Goal: Task Accomplishment & Management: Manage account settings

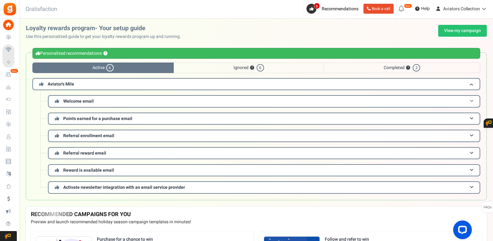
click at [471, 100] on span at bounding box center [472, 101] width 4 height 5
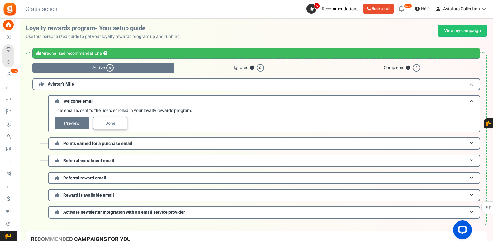
click at [111, 129] on link "Done" at bounding box center [110, 123] width 34 height 12
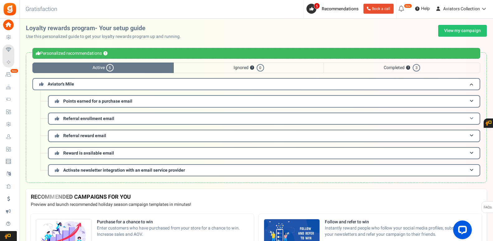
click at [475, 118] on h3 "Referral enrollment email" at bounding box center [264, 119] width 432 height 12
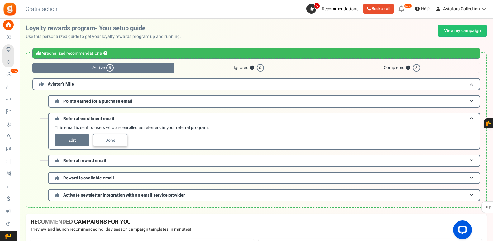
click at [109, 137] on link "Done" at bounding box center [110, 140] width 34 height 12
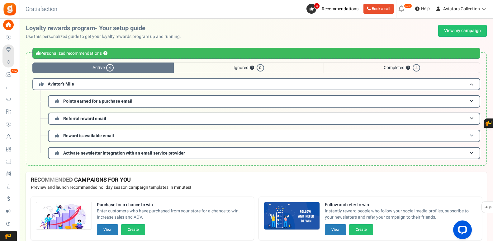
click at [471, 134] on h3 "Reward is available email" at bounding box center [264, 136] width 432 height 12
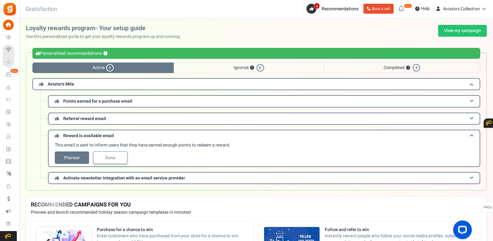
click at [121, 157] on link "Done" at bounding box center [110, 158] width 34 height 12
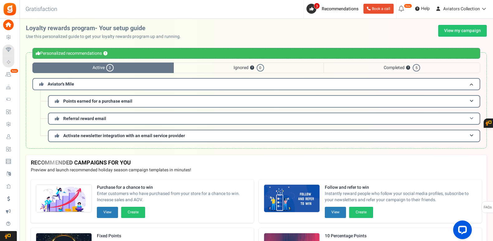
click at [472, 118] on span at bounding box center [472, 118] width 4 height 5
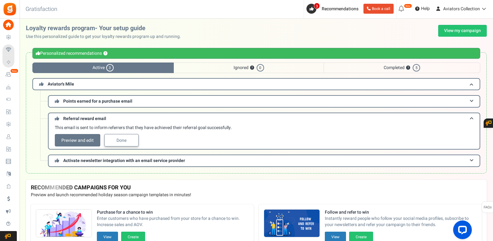
click at [121, 142] on link "Done" at bounding box center [121, 140] width 34 height 12
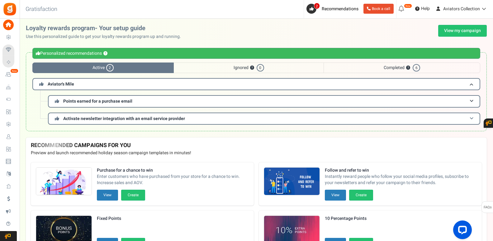
click at [469, 121] on h3 "Activate newsletter integration with an email service provider" at bounding box center [264, 119] width 432 height 12
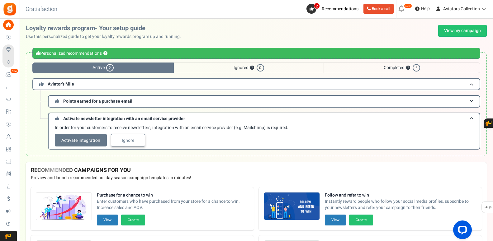
click at [128, 141] on link "Ignore" at bounding box center [128, 140] width 34 height 12
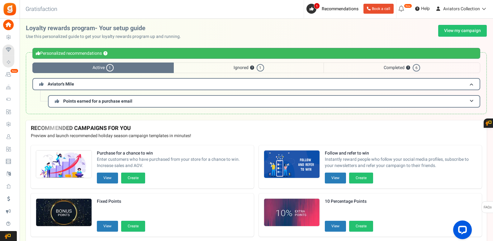
click at [245, 71] on span "Ignored ? 1" at bounding box center [249, 68] width 150 height 11
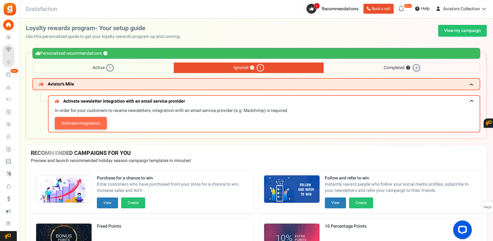
click at [88, 127] on link "Activate integration" at bounding box center [81, 123] width 52 height 12
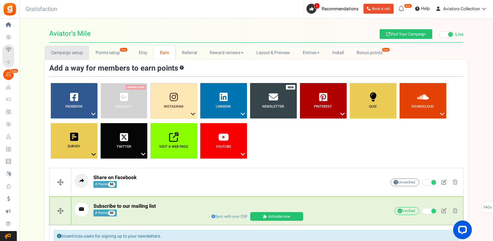
click at [66, 49] on link "Campaign setup" at bounding box center [67, 53] width 45 height 14
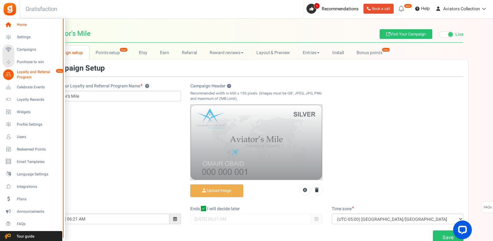
click at [15, 22] on link "Home" at bounding box center [32, 25] width 60 height 11
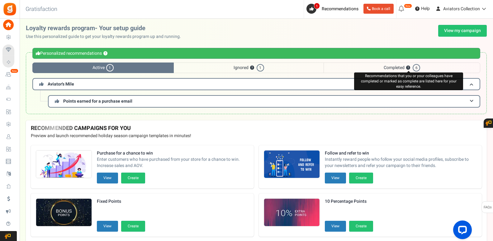
click at [406, 67] on span "Completed ? Recommendations that you or your colleagues have completed or marke…" at bounding box center [402, 68] width 157 height 11
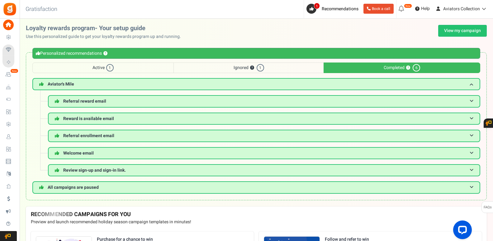
click at [72, 68] on span "Active 1" at bounding box center [102, 68] width 141 height 11
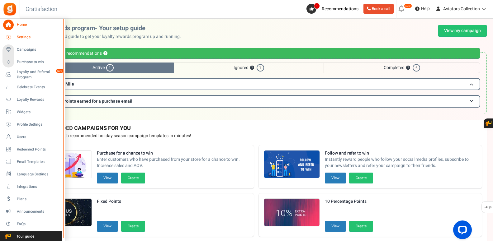
click at [29, 36] on span "Settings" at bounding box center [39, 37] width 44 height 5
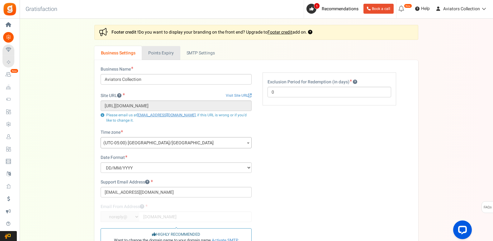
click at [168, 53] on link "Points Expiry" at bounding box center [161, 53] width 38 height 14
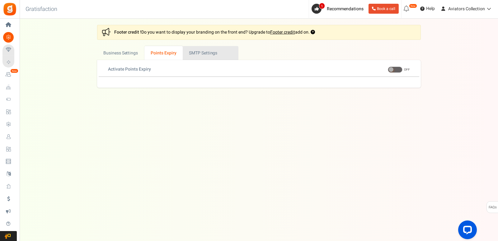
click at [200, 51] on link "Active SMTP Settings" at bounding box center [211, 53] width 56 height 14
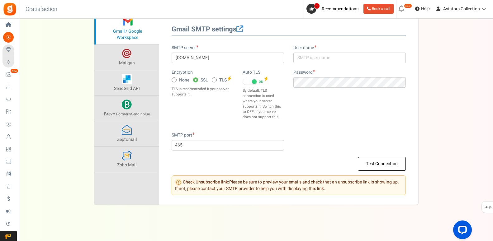
scroll to position [22, 0]
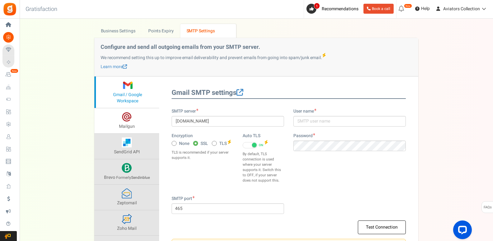
click at [132, 120] on link "Mailgun" at bounding box center [126, 120] width 65 height 25
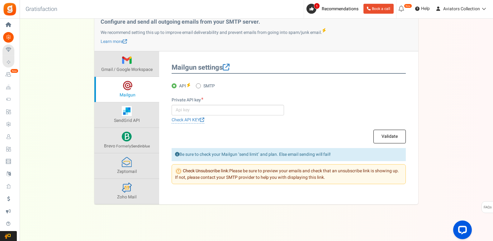
scroll to position [48, 0]
click at [136, 113] on link "SendGrid API" at bounding box center [126, 114] width 65 height 25
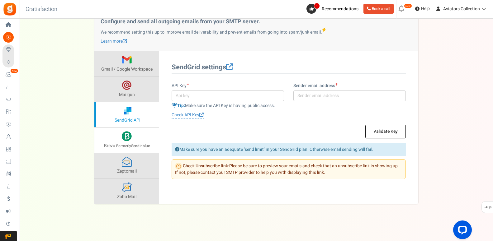
click at [144, 138] on link "Brevo Formerly Sendinblue" at bounding box center [126, 140] width 65 height 25
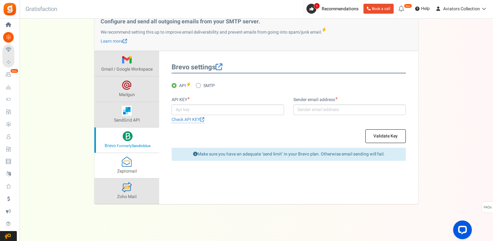
click at [133, 163] on link "Zeptomail" at bounding box center [126, 165] width 65 height 25
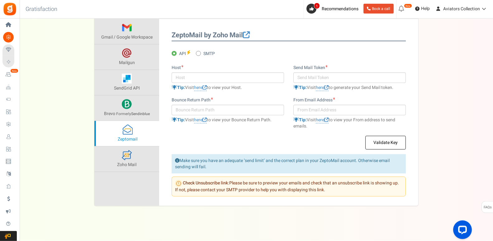
scroll to position [81, 0]
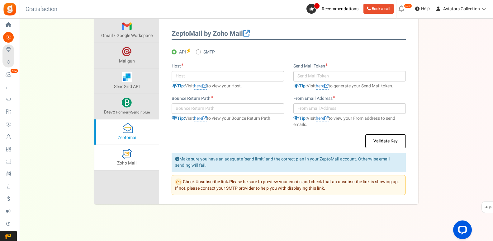
click at [142, 159] on link "Zoho Mail" at bounding box center [126, 157] width 65 height 25
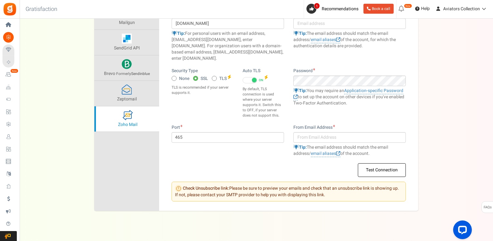
scroll to position [0, 0]
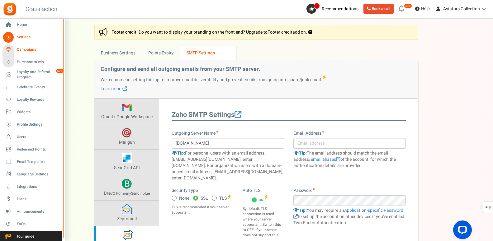
click at [23, 50] on span "Campaigns" at bounding box center [39, 49] width 44 height 5
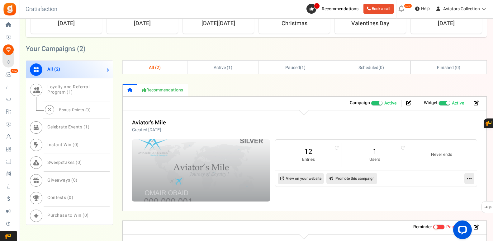
scroll to position [221, 0]
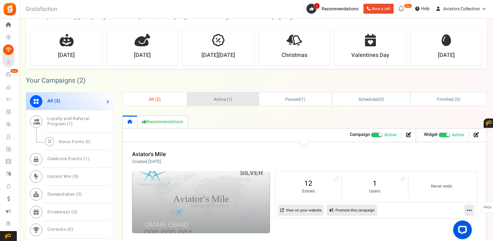
click at [227, 101] on span "Active ( 1 )" at bounding box center [223, 99] width 19 height 7
click at [231, 101] on span "Active ( 1 )" at bounding box center [222, 99] width 19 height 7
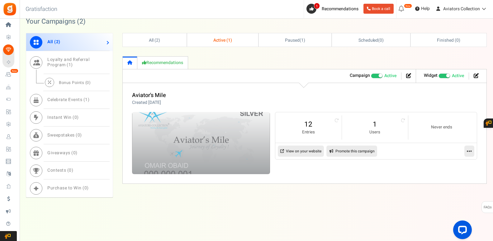
scroll to position [216, 0]
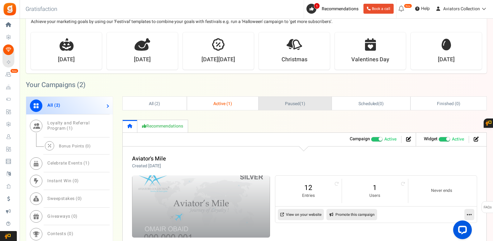
click at [292, 107] on span "Paused" at bounding box center [292, 104] width 15 height 7
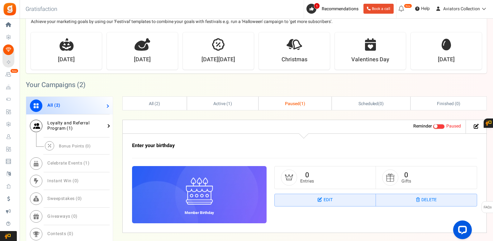
click at [80, 126] on span "Loyalty and Referral Program ( 1 )" at bounding box center [68, 126] width 42 height 12
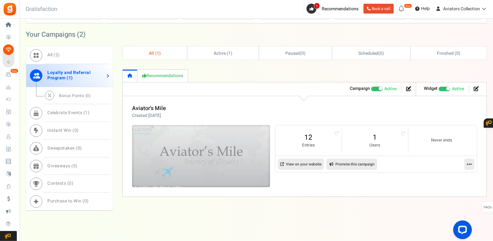
scroll to position [280, 0]
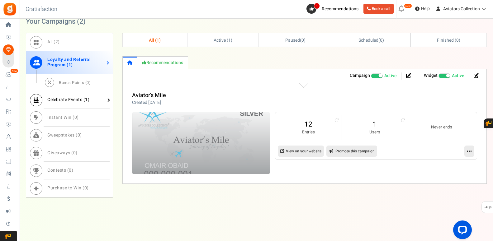
click at [72, 101] on span "Celebrate Events ( 1 )" at bounding box center [68, 100] width 42 height 7
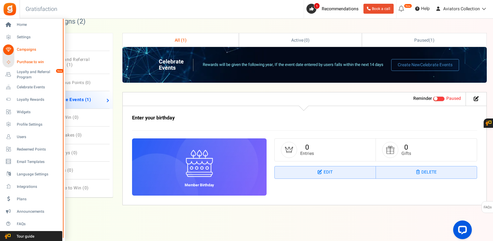
click at [33, 62] on span "Purchase to win" at bounding box center [39, 61] width 44 height 5
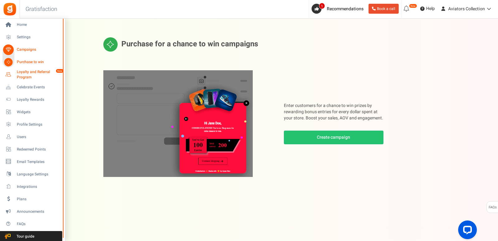
click at [23, 73] on span "Loyalty and Referral Program" at bounding box center [39, 74] width 45 height 11
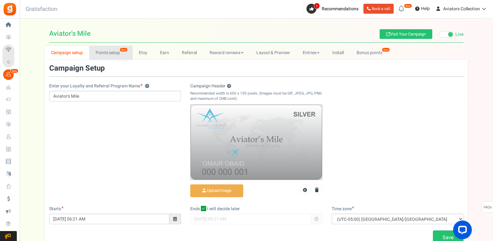
click at [113, 54] on link "Points setup New" at bounding box center [110, 53] width 43 height 14
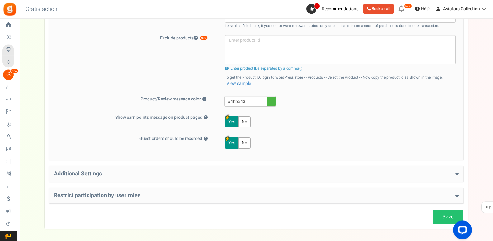
scroll to position [269, 0]
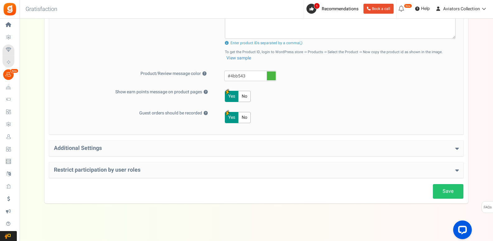
click at [241, 148] on h4 "Additional Settings" at bounding box center [256, 148] width 405 height 6
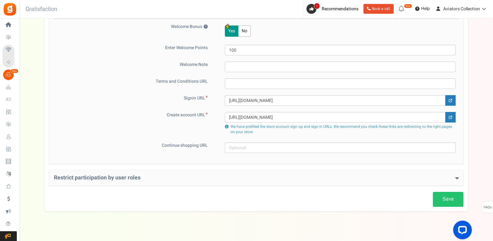
scroll to position [413, 0]
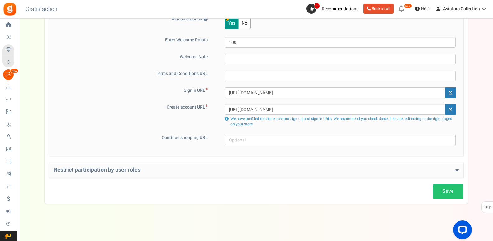
click at [247, 170] on h4 "Restrict participation by user roles" at bounding box center [256, 170] width 405 height 6
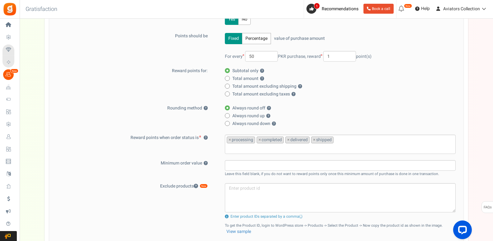
scroll to position [0, 0]
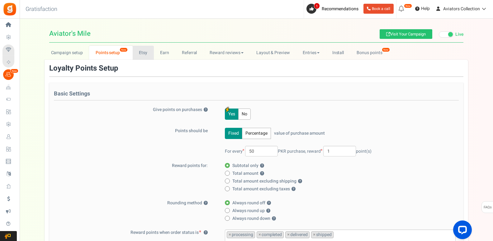
click at [143, 53] on link "Etsy" at bounding box center [143, 53] width 21 height 14
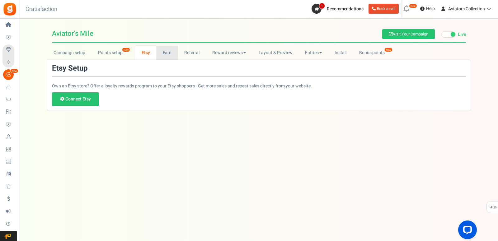
click at [164, 50] on link "Earn" at bounding box center [167, 53] width 22 height 14
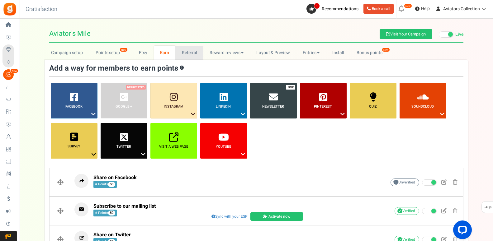
click at [180, 52] on link "Referral" at bounding box center [189, 53] width 28 height 14
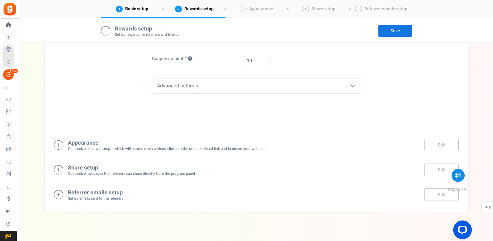
scroll to position [191, 0]
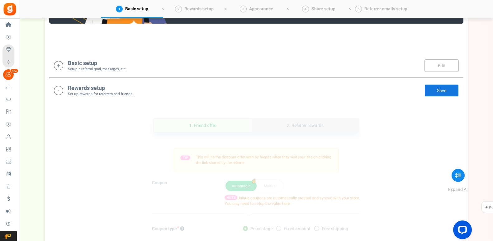
click at [305, 126] on link "2. Referrer rewards" at bounding box center [305, 126] width 107 height 14
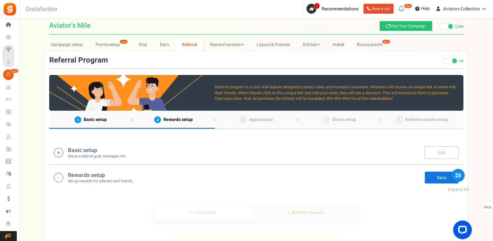
scroll to position [0, 0]
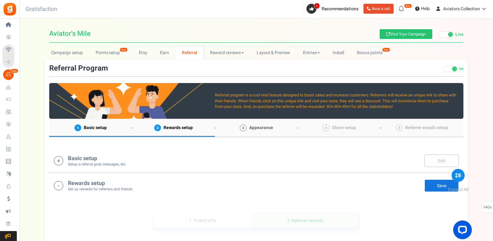
click at [255, 128] on span "Appearance" at bounding box center [261, 128] width 24 height 7
click at [348, 130] on span "Share setup" at bounding box center [344, 128] width 24 height 7
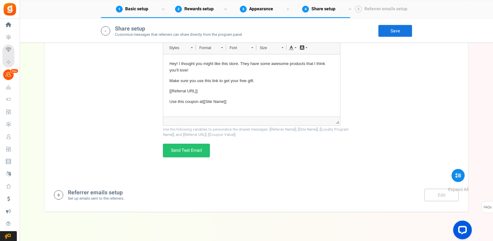
scroll to position [866, 0]
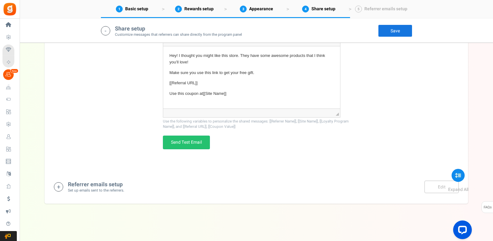
click at [151, 190] on div "Referrer emails setup Set up emails sent to the referrers. Edit Save Save" at bounding box center [256, 187] width 405 height 13
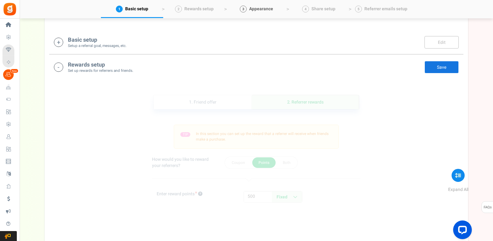
scroll to position [0, 0]
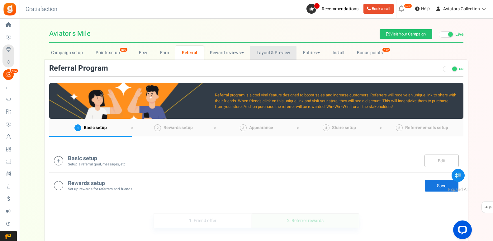
click at [274, 50] on link "Layout & Preview" at bounding box center [273, 53] width 46 height 14
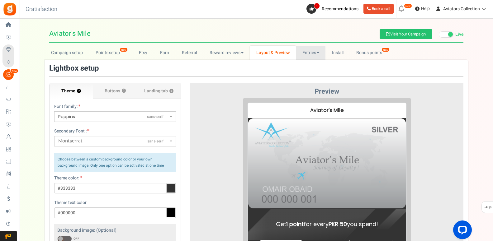
click at [311, 54] on link "Entries" at bounding box center [311, 53] width 30 height 14
click at [314, 67] on link "Entries" at bounding box center [321, 66] width 50 height 9
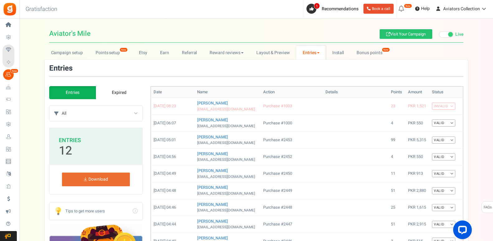
click at [319, 57] on link "Entries" at bounding box center [311, 53] width 30 height 14
click at [311, 73] on link "Referral entries" at bounding box center [321, 75] width 50 height 9
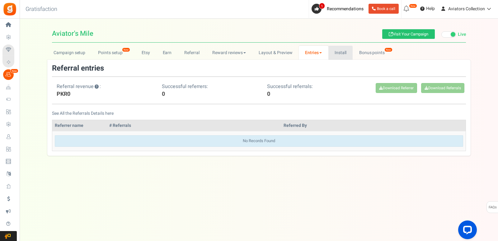
click at [340, 53] on link "Install" at bounding box center [341, 53] width 25 height 14
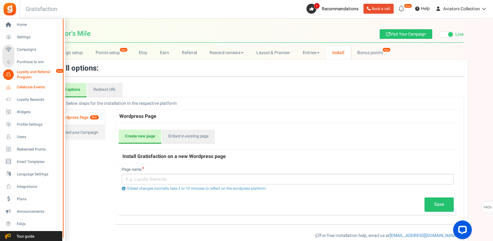
click at [26, 89] on span "Celebrate Events" at bounding box center [39, 87] width 44 height 5
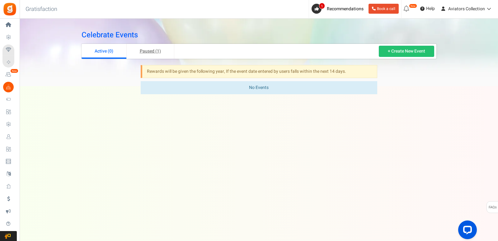
click at [151, 50] on link "Paused (1)" at bounding box center [151, 51] width 48 height 15
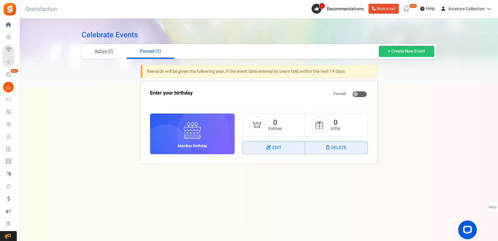
click at [102, 54] on link "Active (0)" at bounding box center [104, 51] width 45 height 15
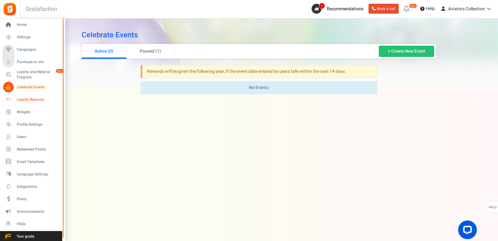
click at [32, 100] on span "Loyalty Rewards" at bounding box center [39, 99] width 44 height 5
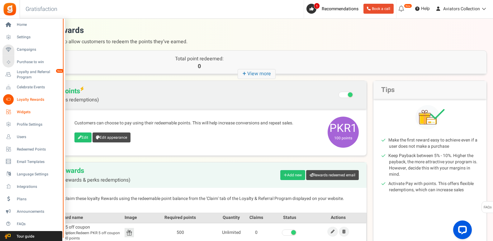
click at [28, 110] on span "Widgets" at bounding box center [39, 112] width 44 height 5
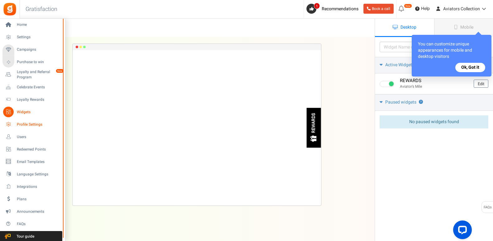
click at [27, 125] on span "Profile Settings" at bounding box center [39, 124] width 44 height 5
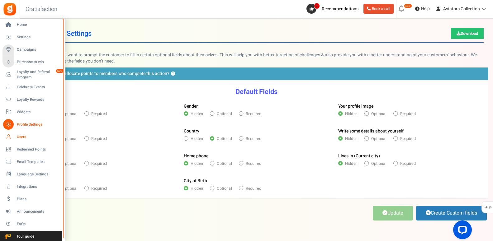
click at [22, 137] on span "Users" at bounding box center [39, 137] width 44 height 5
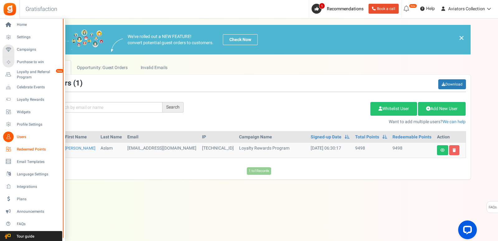
click at [18, 149] on span "Redeemed Points" at bounding box center [39, 149] width 44 height 5
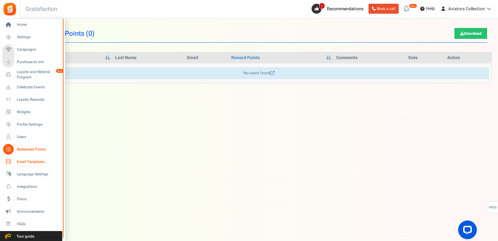
click at [28, 163] on span "Email Templates" at bounding box center [39, 161] width 44 height 5
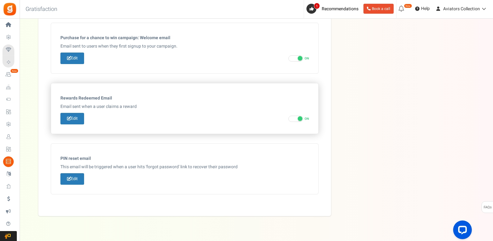
scroll to position [318, 0]
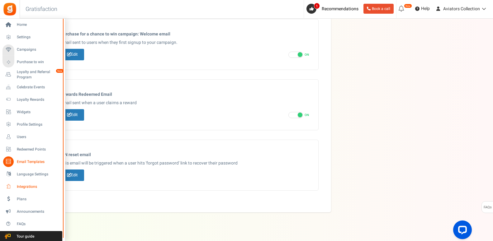
click at [32, 186] on span "Integrations" at bounding box center [39, 186] width 44 height 5
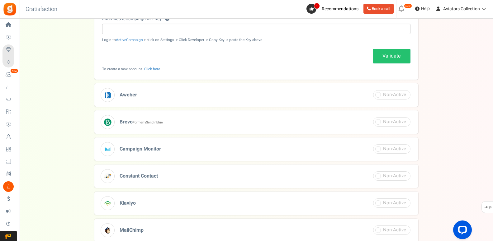
scroll to position [227, 0]
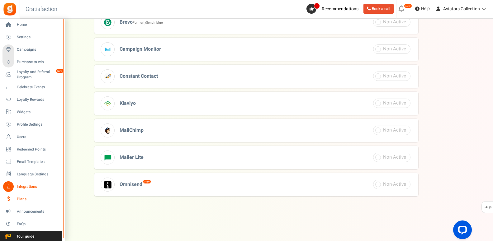
click at [21, 200] on span "Plans" at bounding box center [39, 199] width 44 height 5
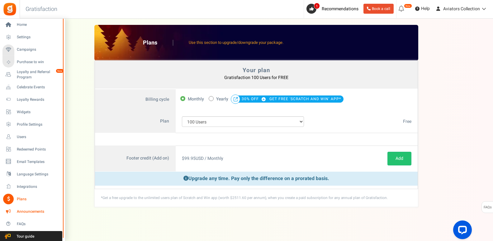
click at [33, 211] on span "Announcements" at bounding box center [39, 211] width 44 height 5
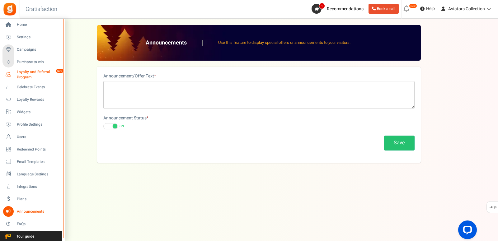
click at [31, 76] on span "Loyalty and Referral Program" at bounding box center [39, 74] width 45 height 11
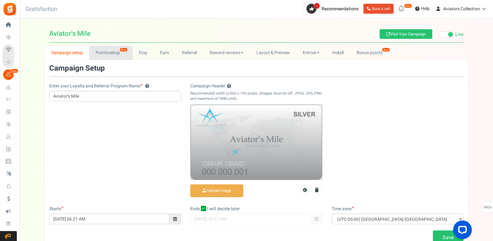
click at [116, 53] on link "Points setup New" at bounding box center [110, 53] width 43 height 14
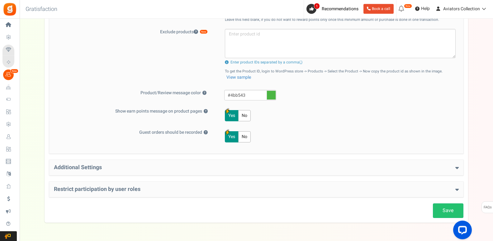
scroll to position [269, 0]
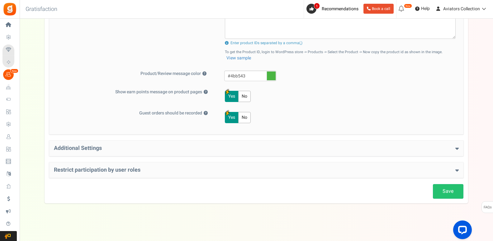
click at [221, 149] on h4 "Additional Settings" at bounding box center [256, 148] width 405 height 6
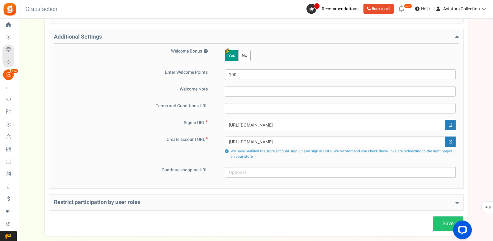
scroll to position [381, 0]
click at [259, 203] on h4 "Restrict participation by user roles" at bounding box center [256, 202] width 405 height 6
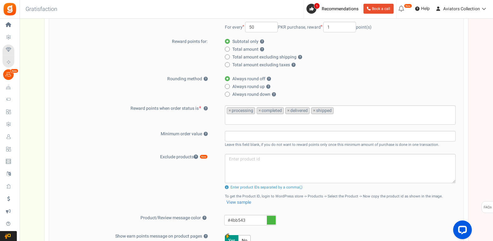
scroll to position [0, 0]
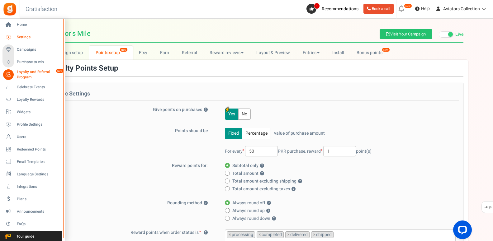
click at [24, 36] on span "Settings" at bounding box center [39, 37] width 44 height 5
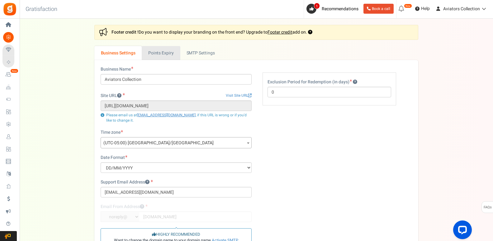
click at [171, 55] on link "Points Expiry" at bounding box center [161, 53] width 38 height 14
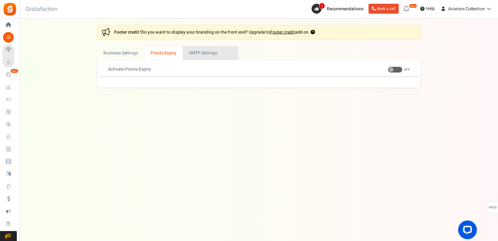
click at [211, 55] on link "Active SMTP Settings" at bounding box center [211, 53] width 56 height 14
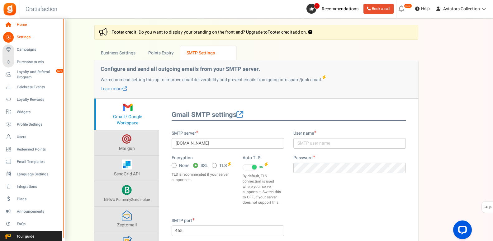
click at [22, 23] on span "Home" at bounding box center [39, 24] width 44 height 5
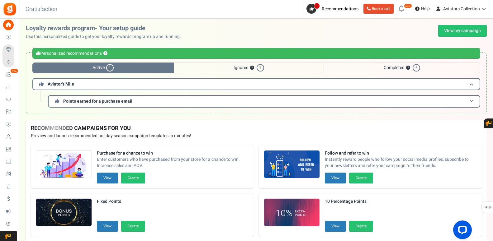
click at [473, 99] on h3 "Points earned for a purchase email" at bounding box center [264, 101] width 432 height 12
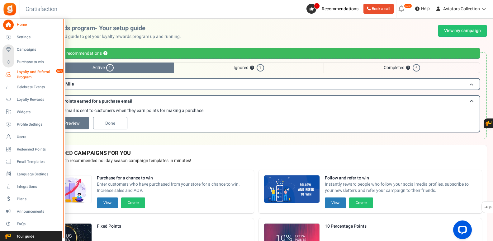
click at [32, 74] on span "Loyalty and Referral Program" at bounding box center [39, 74] width 45 height 11
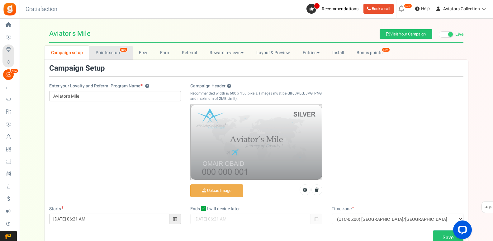
click at [112, 54] on link "Points setup New" at bounding box center [110, 53] width 43 height 14
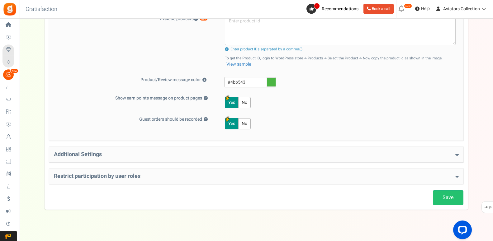
scroll to position [269, 0]
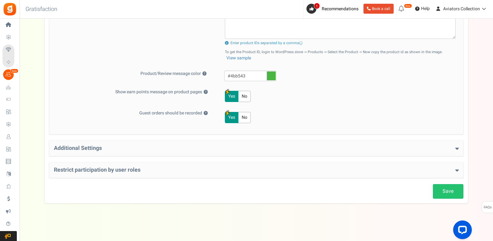
click at [168, 148] on h4 "Additional Settings" at bounding box center [256, 148] width 405 height 6
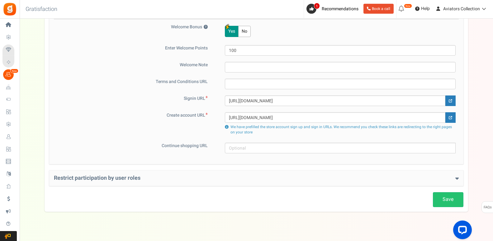
scroll to position [413, 0]
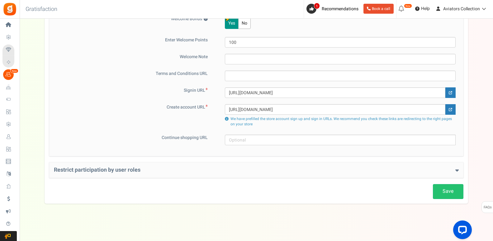
click at [166, 168] on h4 "Restrict participation by user roles" at bounding box center [256, 170] width 405 height 6
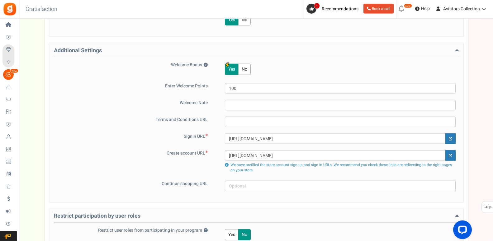
scroll to position [315, 0]
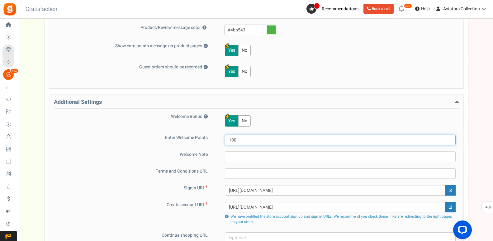
drag, startPoint x: 242, startPoint y: 141, endPoint x: 218, endPoint y: 145, distance: 24.6
click at [225, 145] on input "100" at bounding box center [340, 140] width 231 height 11
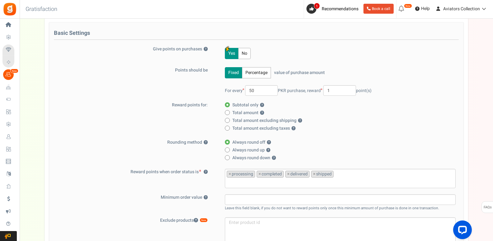
scroll to position [0, 0]
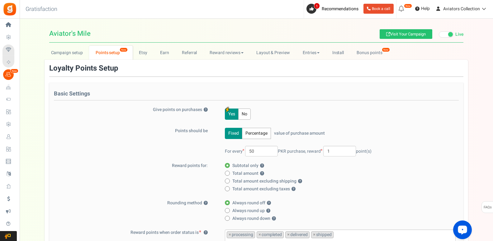
click at [455, 231] on button "Open LiveChat chat widget" at bounding box center [462, 230] width 19 height 19
click at [463, 229] on icon "Open LiveChat chat widget" at bounding box center [463, 230] width 6 height 4
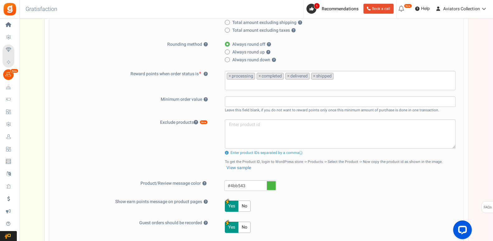
scroll to position [286, 0]
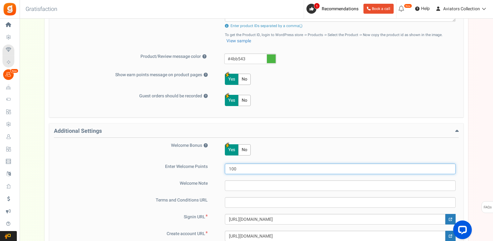
drag, startPoint x: 246, startPoint y: 168, endPoint x: 222, endPoint y: 171, distance: 24.5
click at [225, 171] on input "100" at bounding box center [340, 169] width 231 height 11
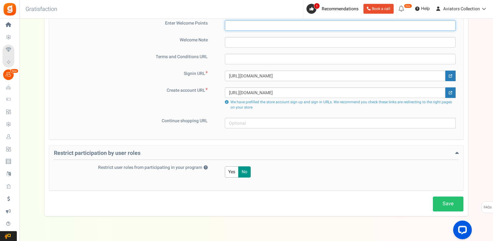
scroll to position [442, 0]
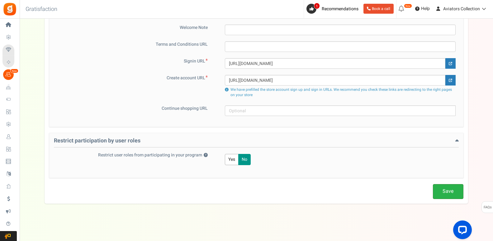
click at [443, 196] on link "Save" at bounding box center [448, 191] width 31 height 15
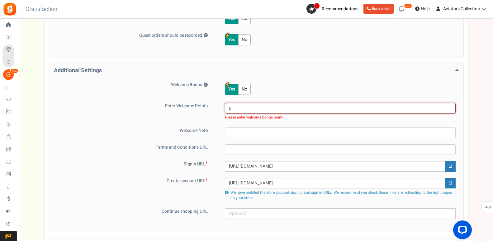
scroll to position [450, 0]
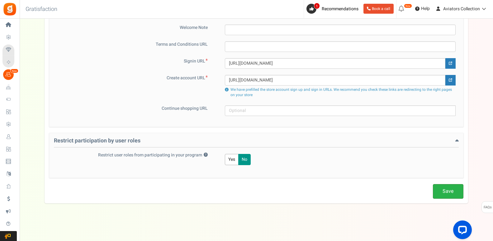
click at [446, 196] on link "Save" at bounding box center [448, 191] width 31 height 15
click at [447, 191] on link "Save" at bounding box center [448, 191] width 31 height 15
click at [449, 192] on link "Save" at bounding box center [448, 191] width 31 height 15
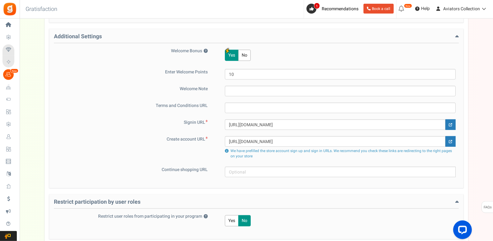
scroll to position [347, 0]
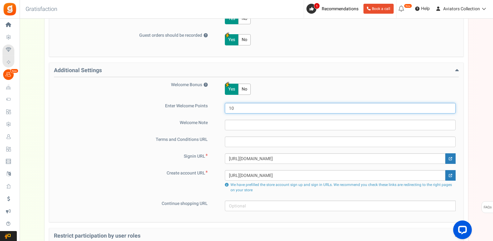
click at [247, 109] on input "10" at bounding box center [340, 108] width 231 height 11
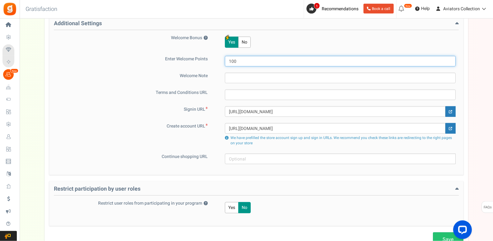
scroll to position [442, 0]
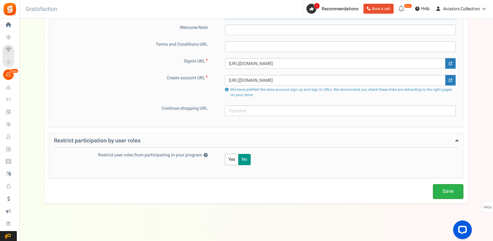
type input "100"
click at [451, 193] on link "Save" at bounding box center [448, 191] width 31 height 15
click at [446, 188] on link "Save" at bounding box center [448, 191] width 31 height 15
click at [462, 231] on icon "Open LiveChat chat widget" at bounding box center [463, 230] width 6 height 4
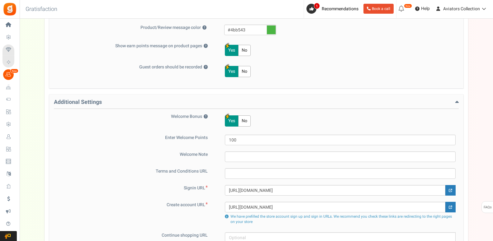
scroll to position [220, 0]
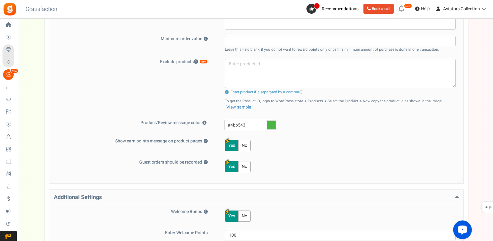
click at [466, 229] on div "Open LiveChat chat widget" at bounding box center [462, 230] width 11 height 11
click at [462, 227] on div "Open LiveChat chat widget" at bounding box center [462, 230] width 11 height 11
click at [461, 228] on icon "Open LiveChat chat widget" at bounding box center [463, 230] width 6 height 4
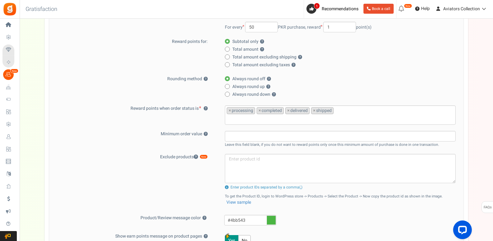
scroll to position [0, 0]
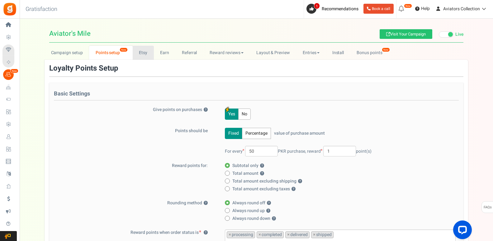
click at [145, 51] on link "Etsy" at bounding box center [143, 53] width 21 height 14
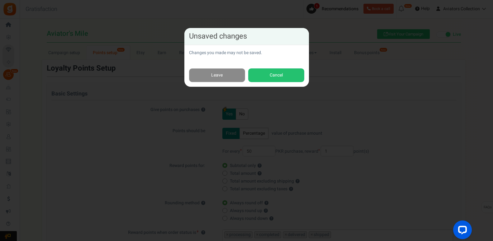
click at [225, 73] on link "Leave" at bounding box center [217, 76] width 56 height 14
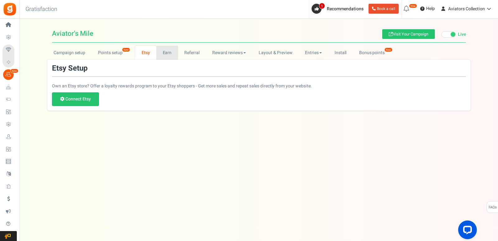
click at [171, 53] on link "Earn" at bounding box center [167, 53] width 22 height 14
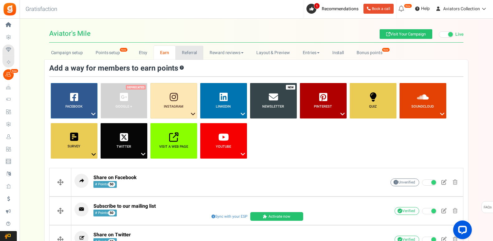
click at [190, 55] on link "Referral" at bounding box center [189, 53] width 28 height 14
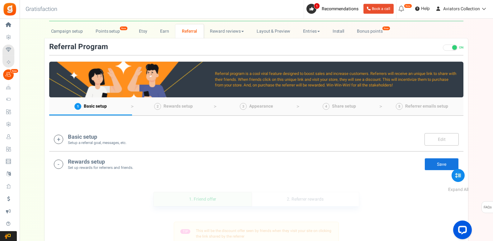
scroll to position [32, 0]
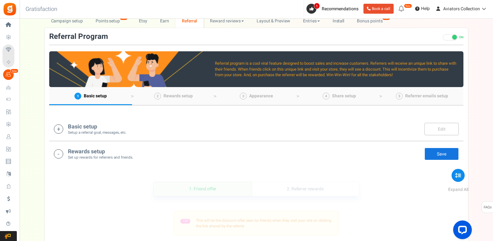
click at [215, 128] on div "Basic setup Setup a referral goal, messages, etc. Edit Save" at bounding box center [256, 129] width 405 height 13
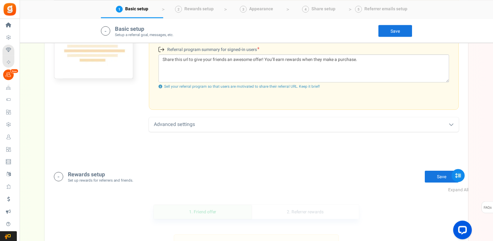
scroll to position [321, 0]
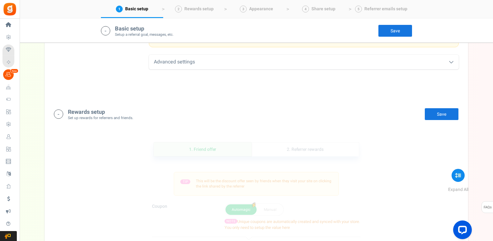
click at [298, 65] on div "Advanced settings" at bounding box center [304, 62] width 310 height 15
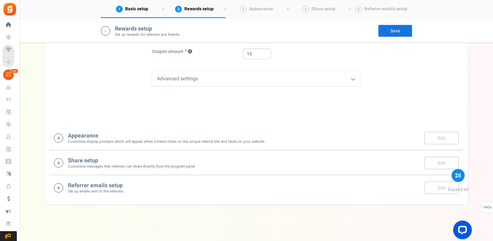
scroll to position [543, 0]
